Goal: Information Seeking & Learning: Learn about a topic

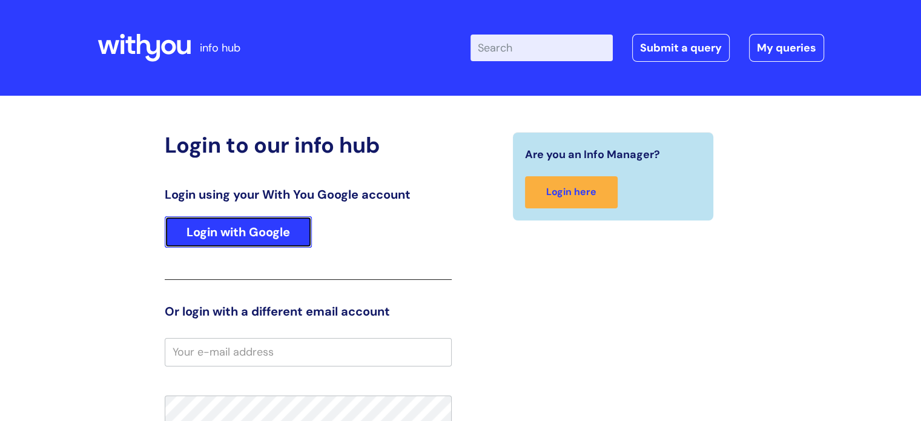
click at [243, 232] on link "Login with Google" at bounding box center [238, 231] width 147 height 31
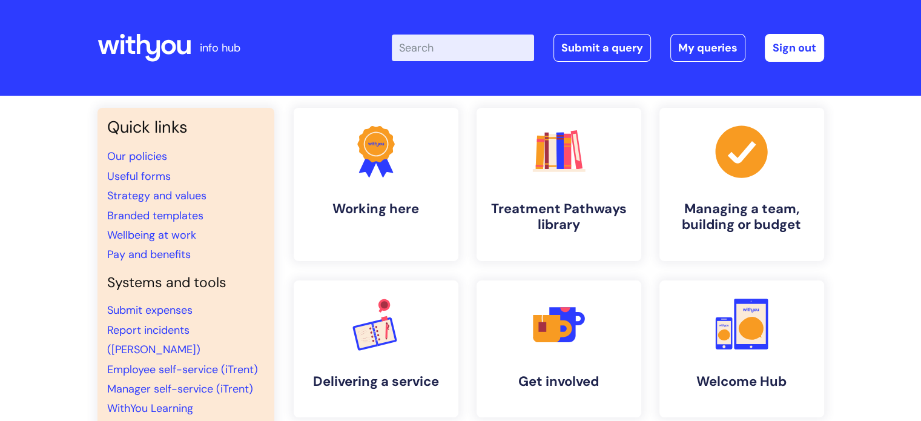
click at [432, 53] on input "Enter your search term here..." at bounding box center [463, 48] width 142 height 27
type input "sabatical"
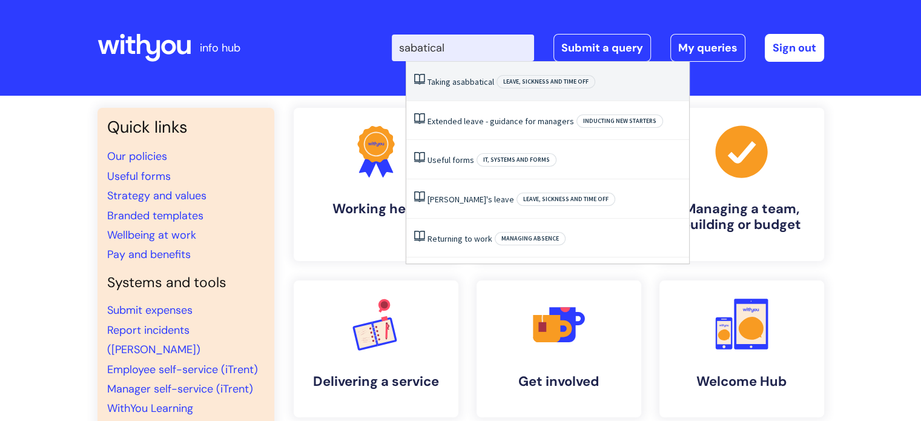
click at [460, 70] on li "Taking a sabbatical Leave, sickness and time off" at bounding box center [547, 81] width 283 height 39
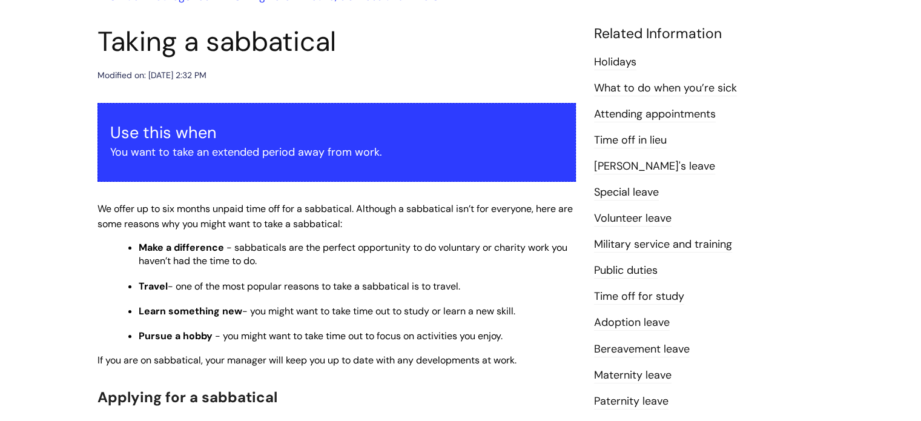
scroll to position [303, 0]
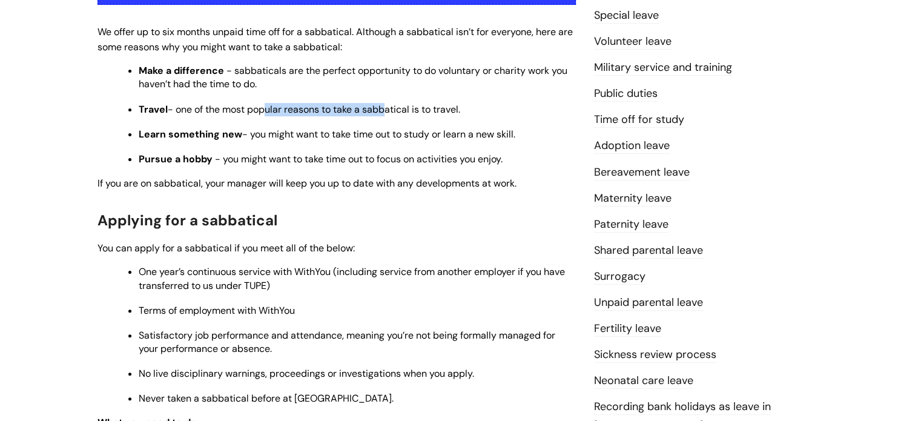
drag, startPoint x: 400, startPoint y: 116, endPoint x: 413, endPoint y: 116, distance: 13.3
click at [404, 116] on p "Travel - one of the most popular reasons to take a sabbatical is to travel." at bounding box center [357, 109] width 437 height 13
click at [413, 116] on p "Travel - one of the most popular reasons to take a sabbatical is to travel." at bounding box center [357, 109] width 437 height 13
click at [375, 200] on div "Use this when You want to take an extended period away from work. We offer up t…" at bounding box center [336, 294] width 478 height 737
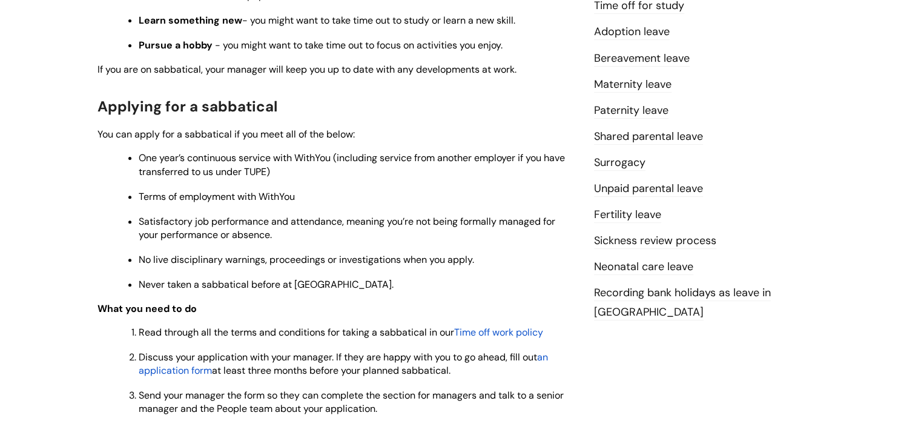
scroll to position [424, 0]
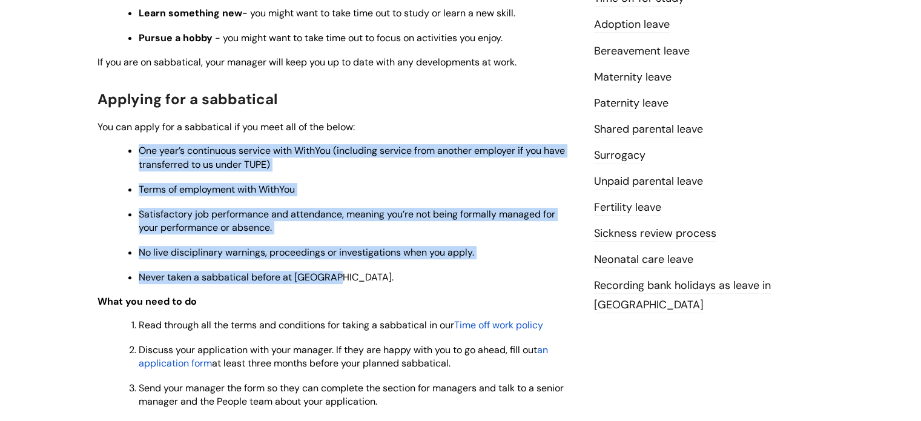
drag, startPoint x: 383, startPoint y: 293, endPoint x: 390, endPoint y: 294, distance: 6.7
click at [388, 294] on div "Use this when You want to take an extended period away from work. We offer up t…" at bounding box center [336, 173] width 478 height 737
click at [450, 257] on span "No live disciplinary warnings, proceedings or investigations when you apply." at bounding box center [306, 252] width 335 height 13
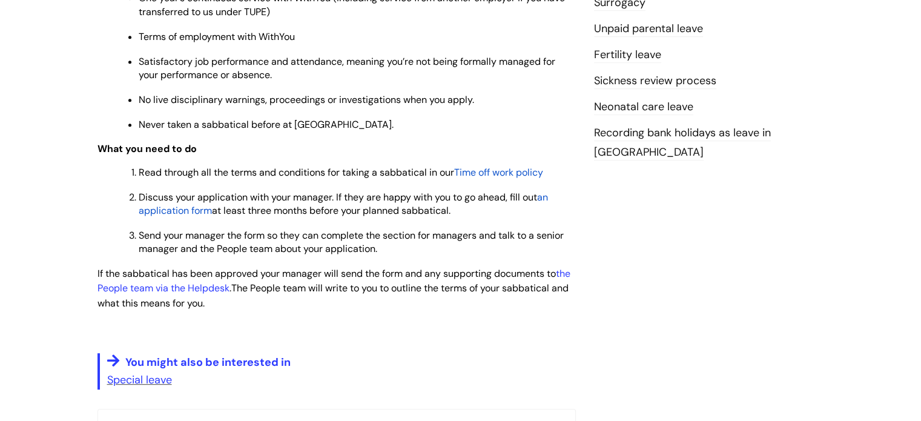
scroll to position [605, 0]
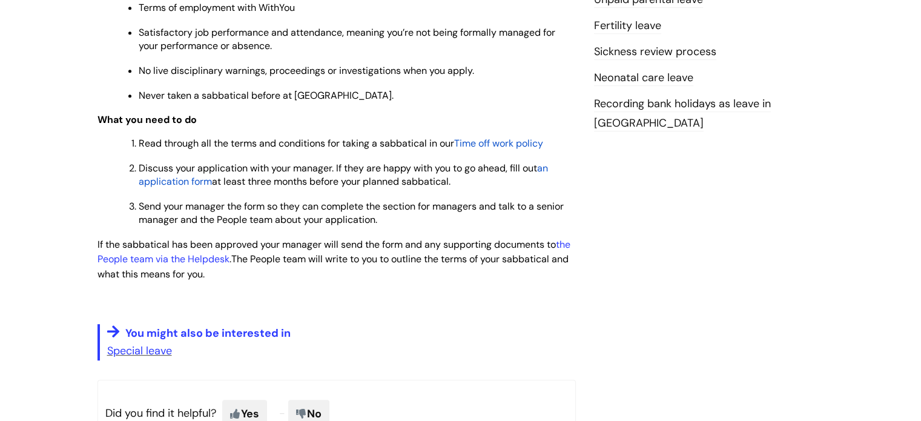
click at [496, 147] on span "Time off work policy" at bounding box center [498, 143] width 89 height 13
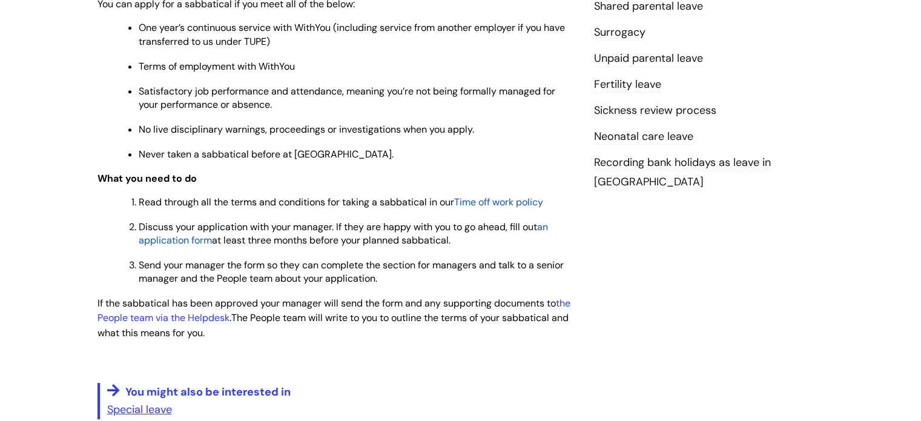
scroll to position [545, 0]
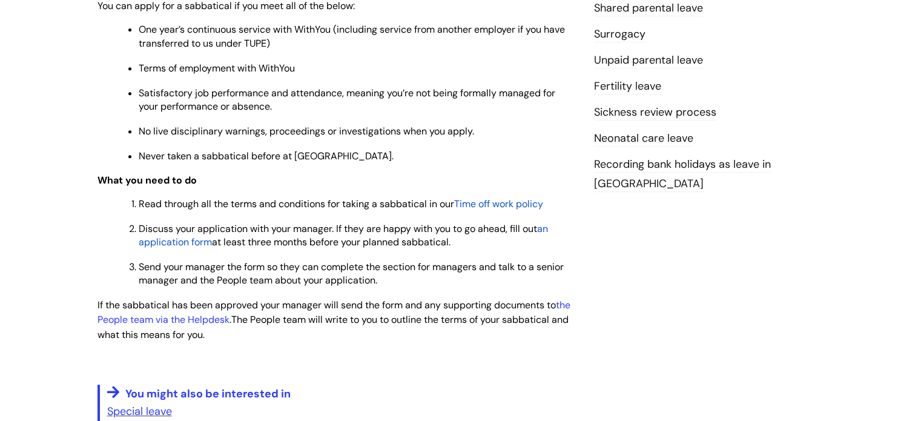
click at [472, 209] on span "Time off work policy" at bounding box center [498, 203] width 89 height 13
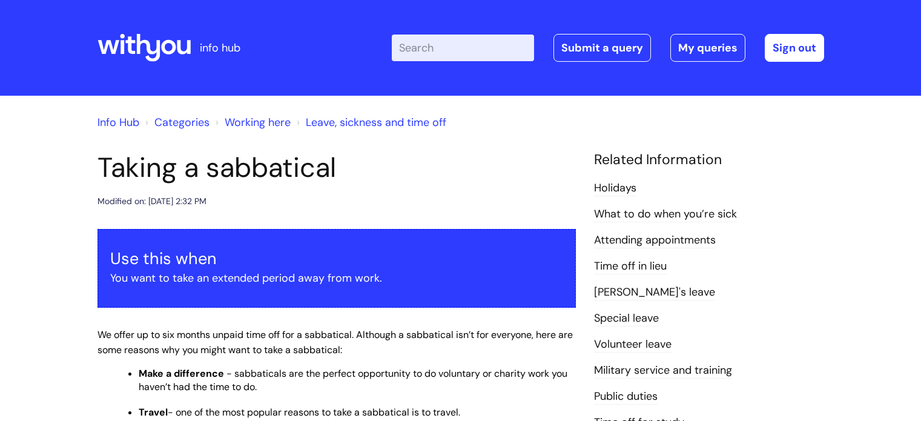
scroll to position [545, 0]
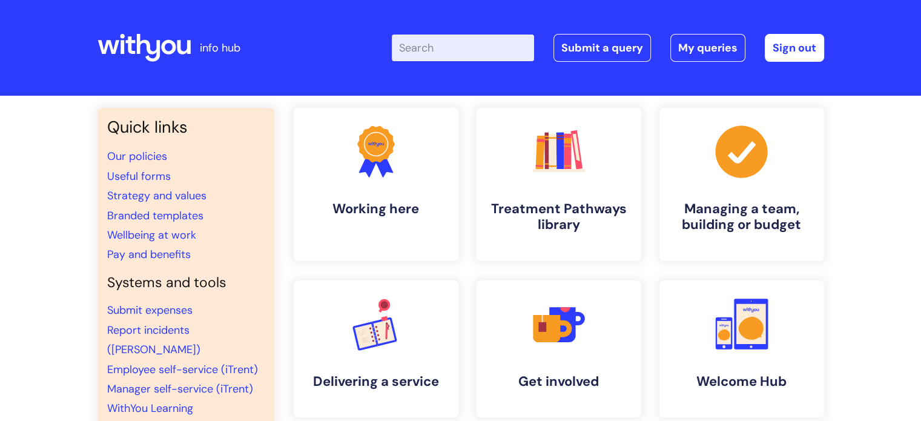
click at [401, 50] on div "Enter your search term here... Search Submit a query My queries Welcome Sian Li…" at bounding box center [551, 47] width 546 height 71
click at [422, 50] on input "Enter your search term here..." at bounding box center [463, 48] width 142 height 27
type input "extended leave"
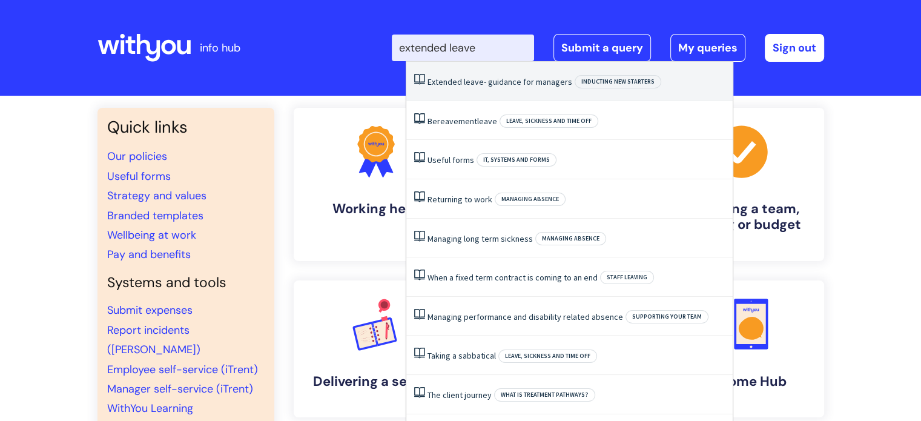
click at [475, 79] on span "leave" at bounding box center [474, 81] width 20 height 11
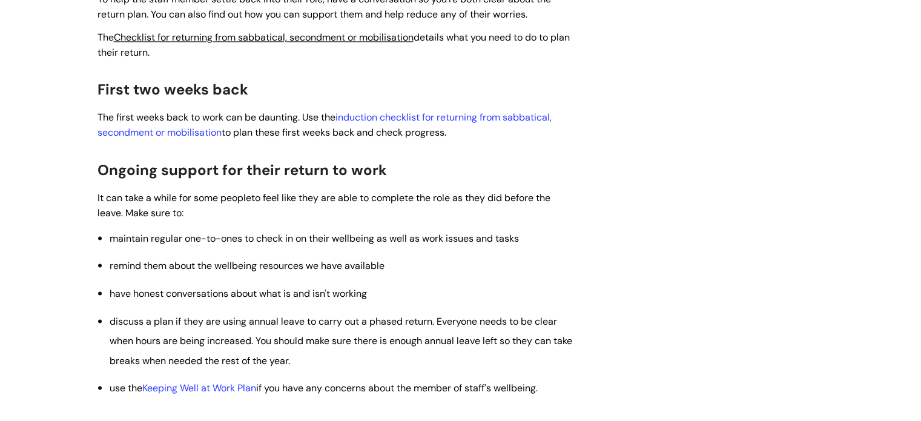
scroll to position [2179, 0]
